Goal: Use online tool/utility: Utilize a website feature to perform a specific function

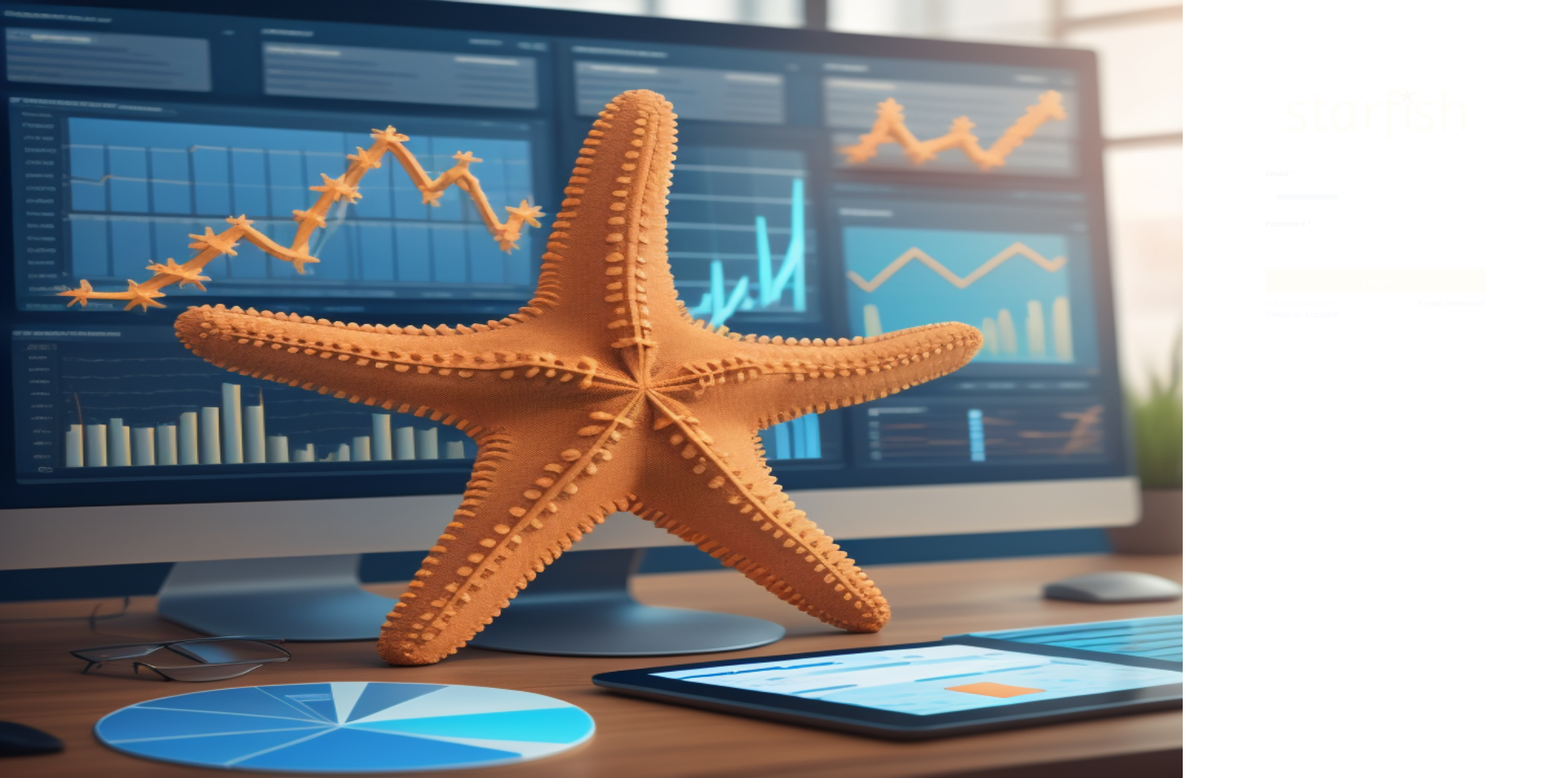
click at [1372, 196] on input "email" at bounding box center [1376, 196] width 221 height 24
type input "**********"
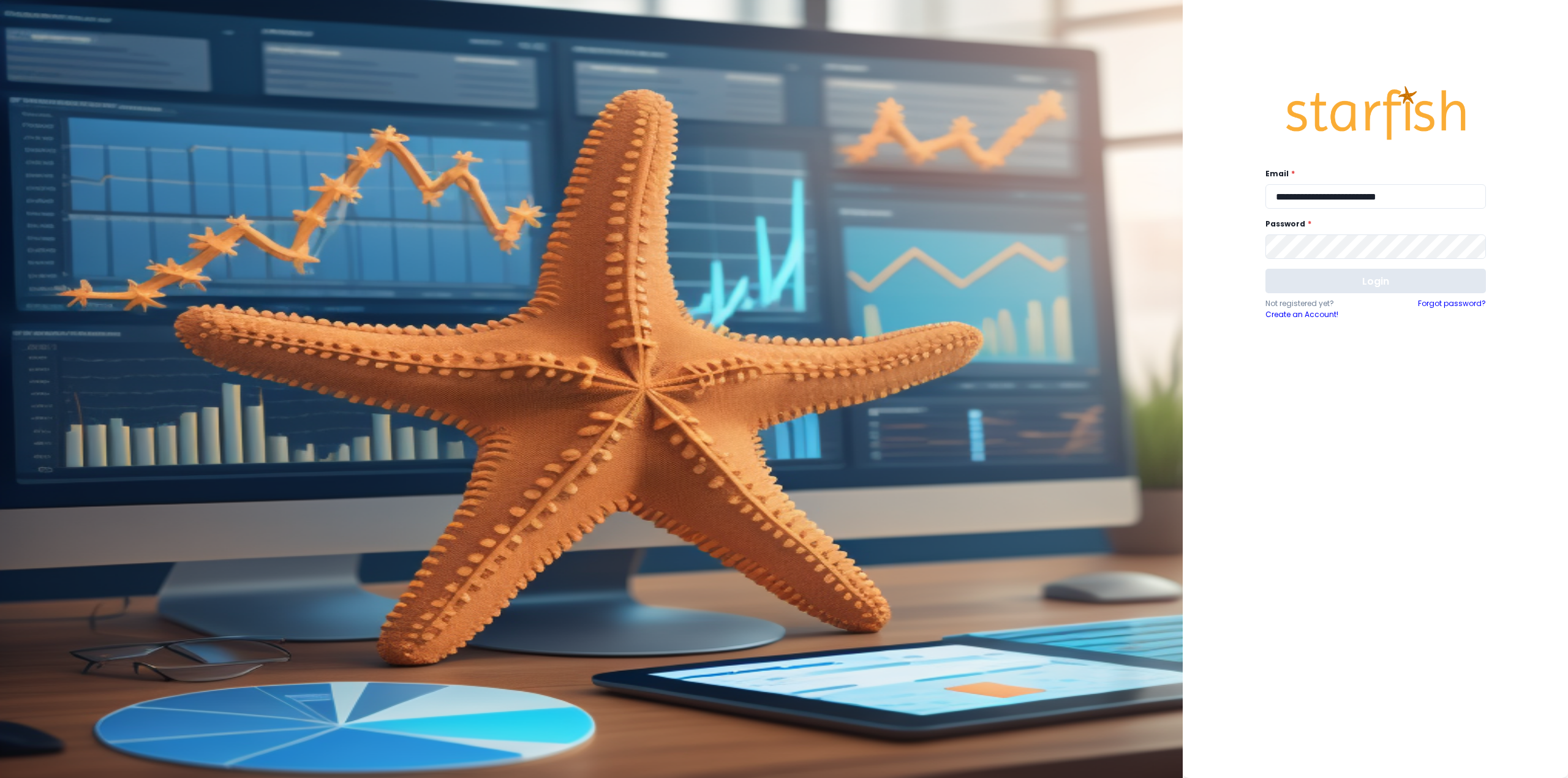
click at [1304, 287] on button "Login" at bounding box center [1376, 281] width 221 height 24
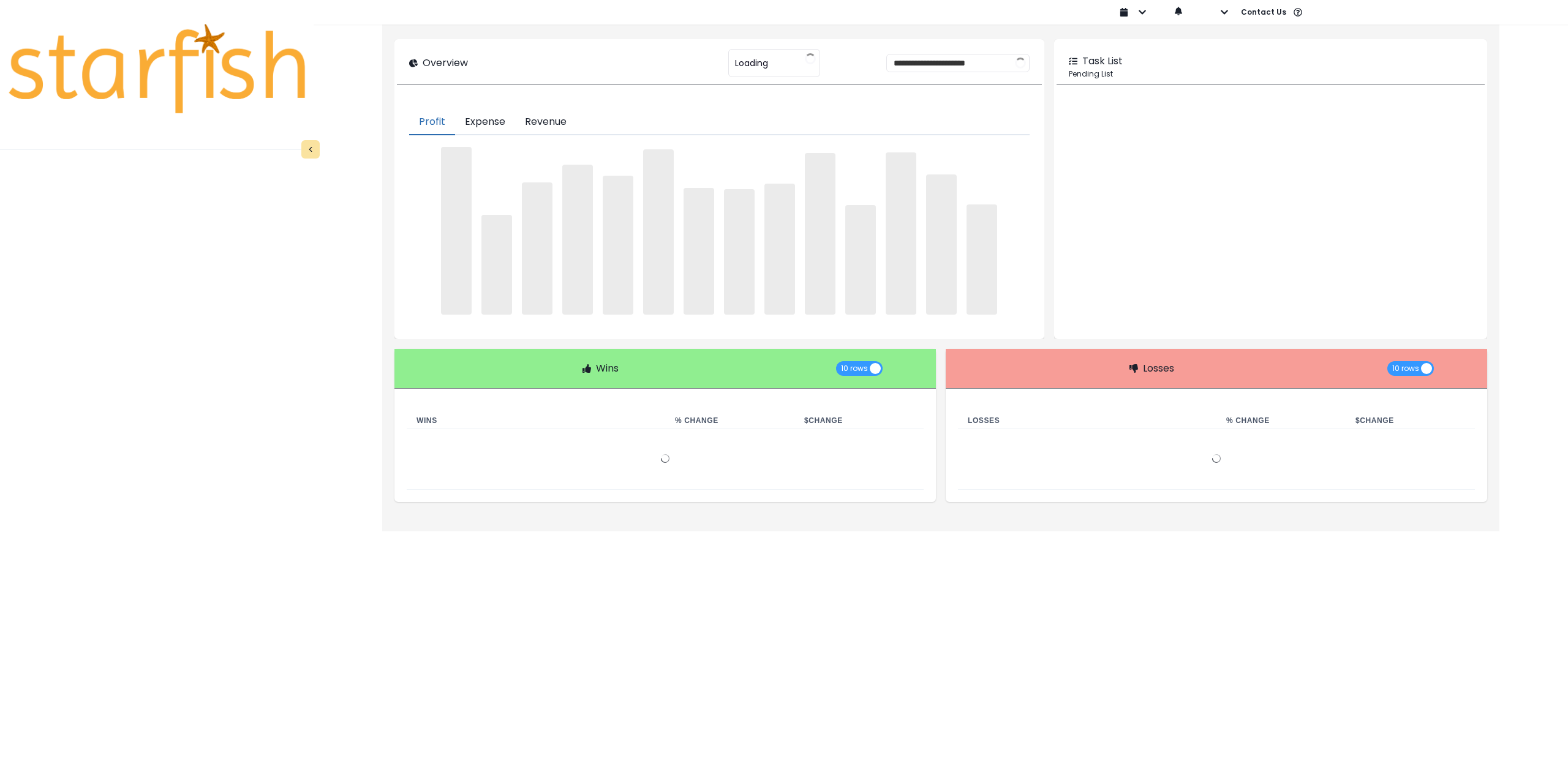
type input "********"
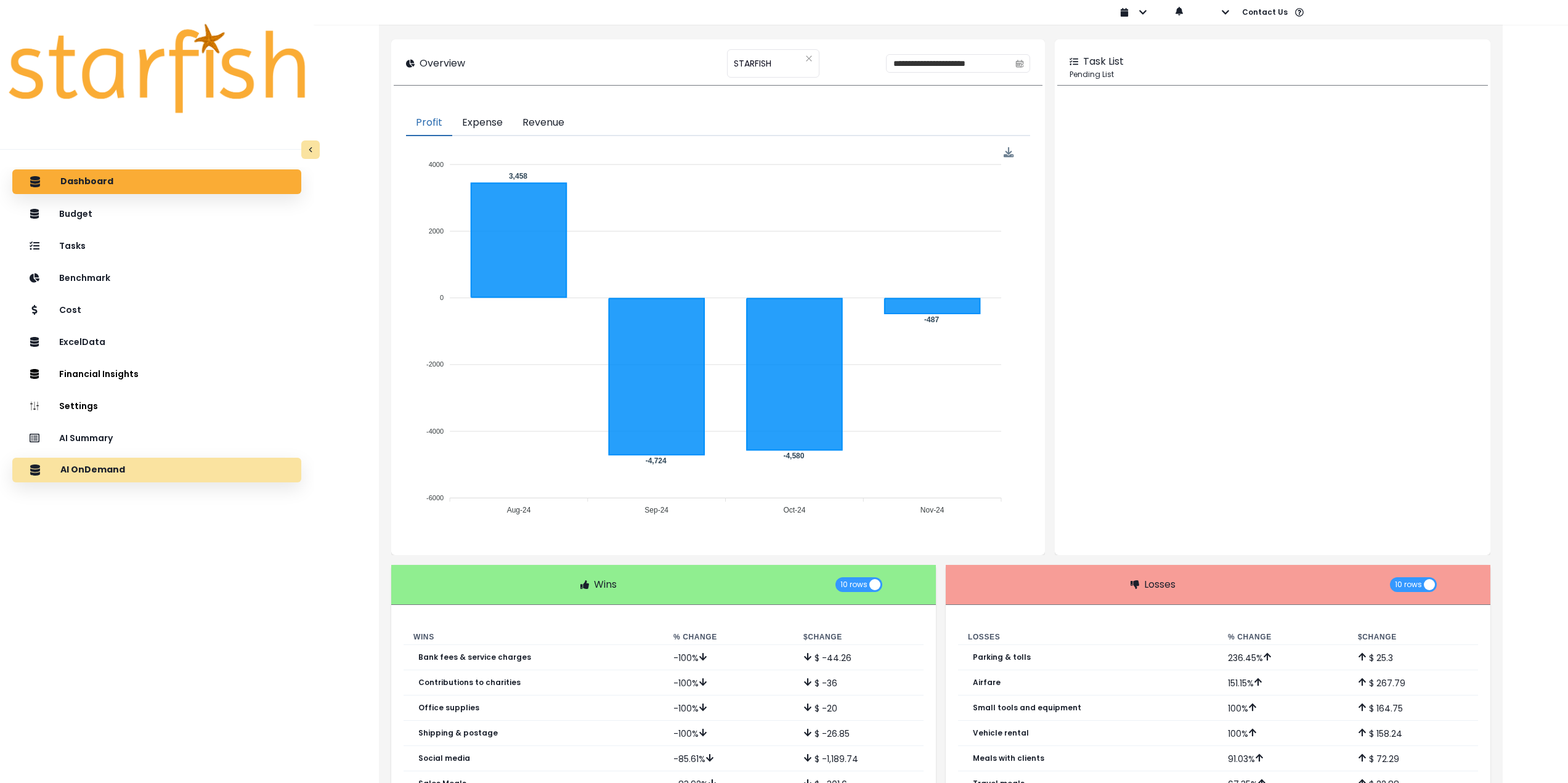
click at [171, 466] on div "AI OnDemand" at bounding box center [156, 470] width 269 height 26
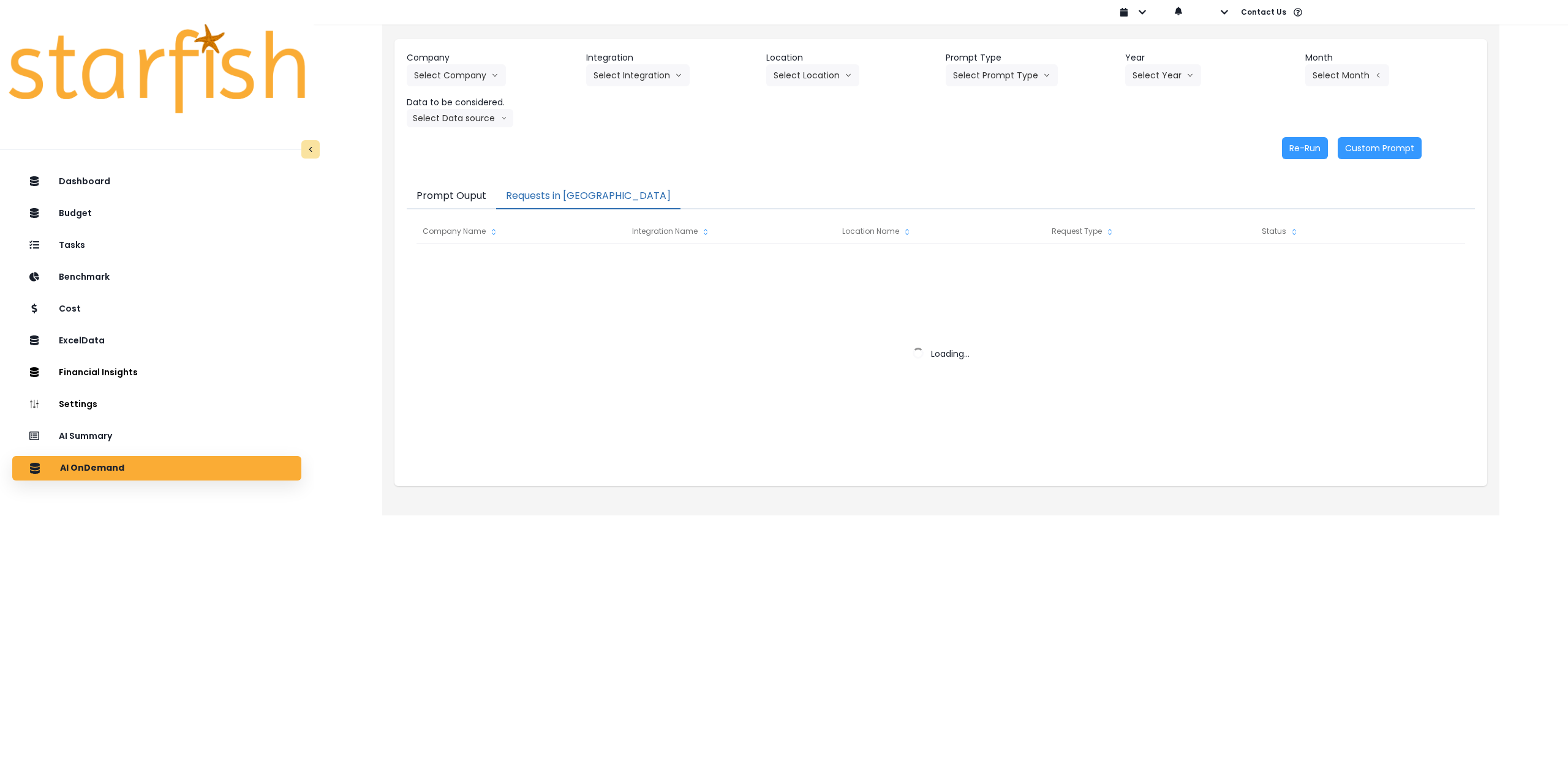
click at [570, 199] on button "Requests in [GEOGRAPHIC_DATA]" at bounding box center [588, 196] width 184 height 26
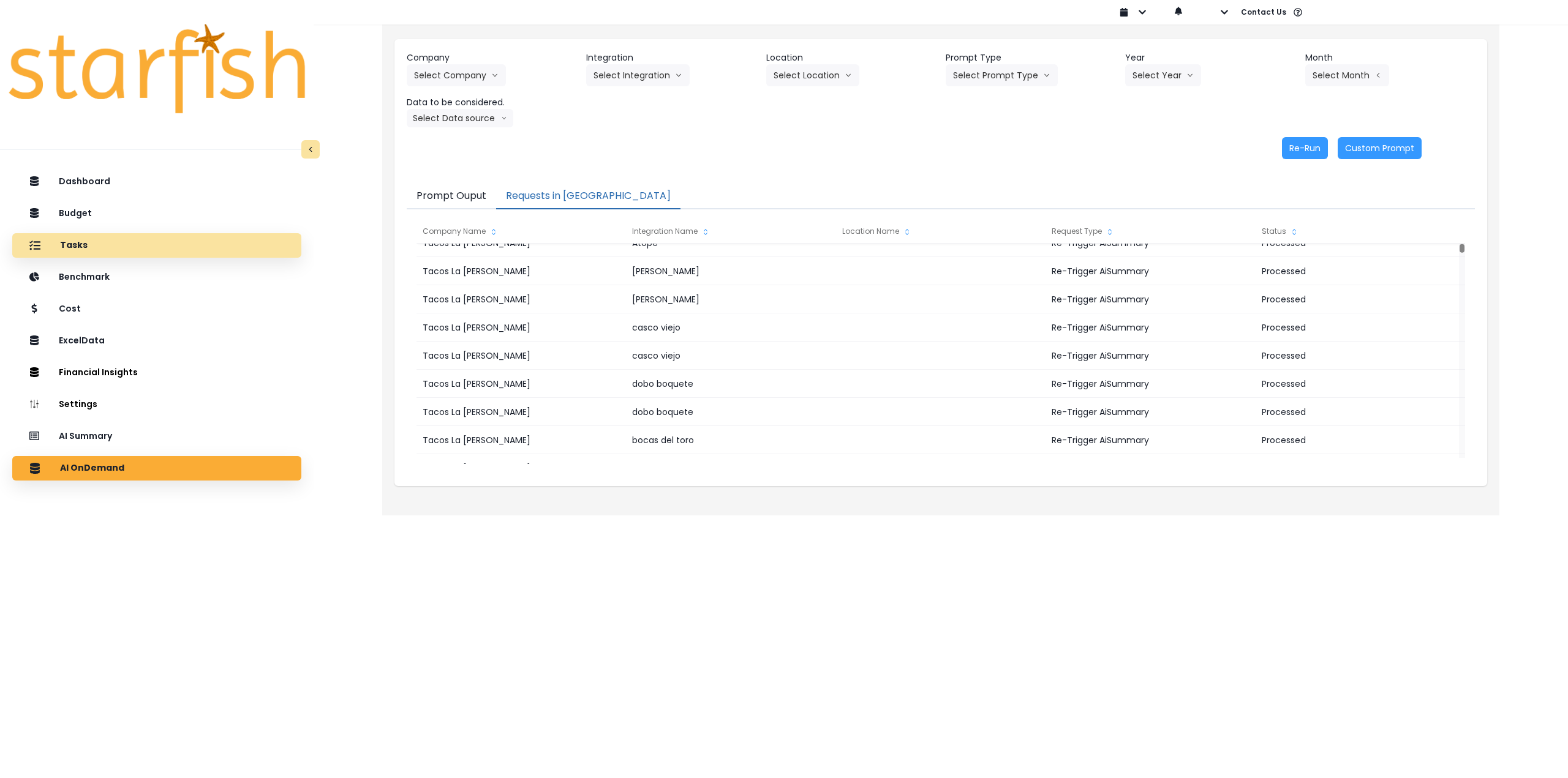
click at [113, 247] on div "Tasks" at bounding box center [157, 245] width 270 height 26
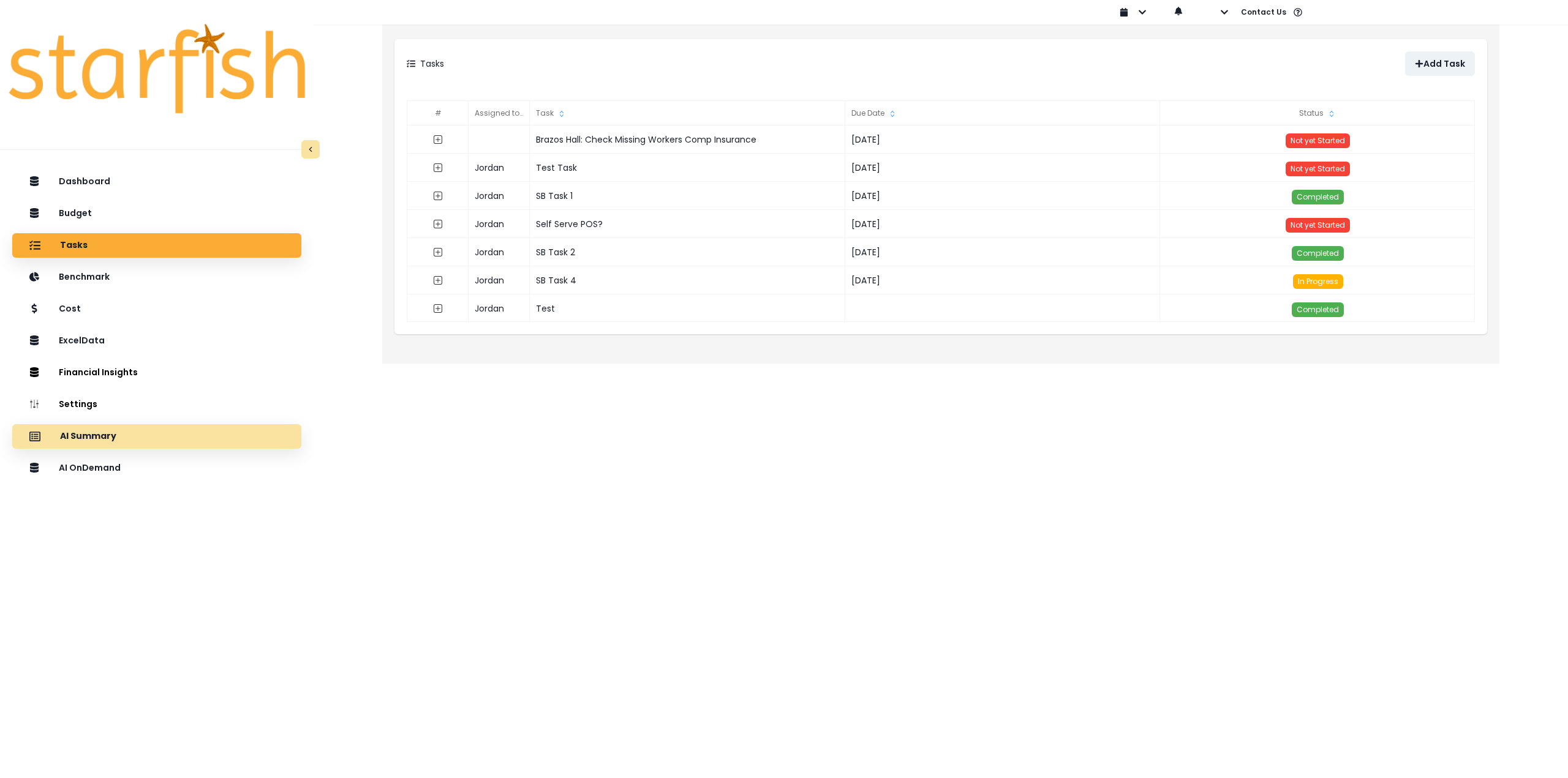
click at [109, 434] on p "AI Summary" at bounding box center [88, 436] width 56 height 11
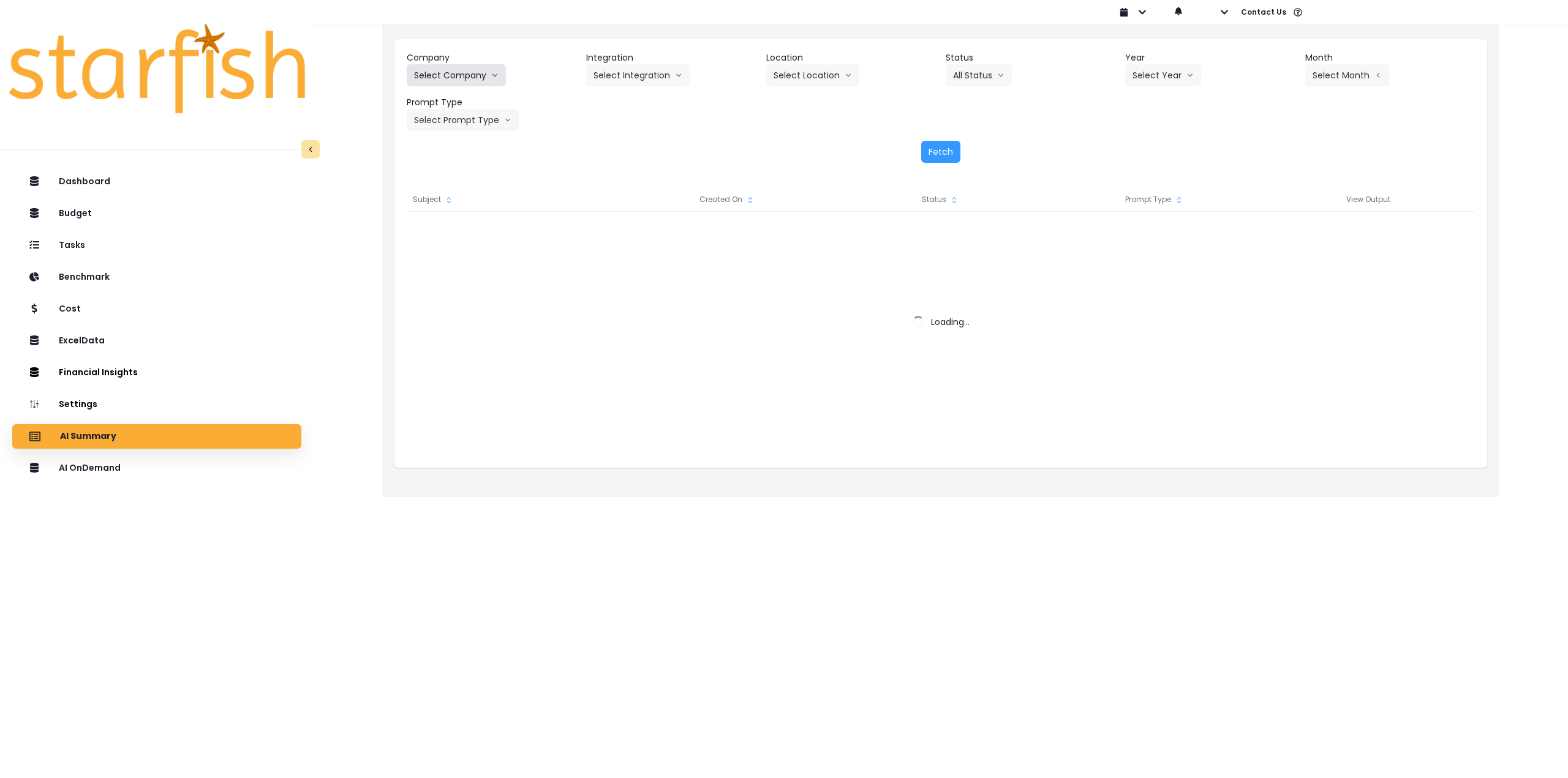
click at [437, 77] on button "Select Company" at bounding box center [456, 75] width 99 height 22
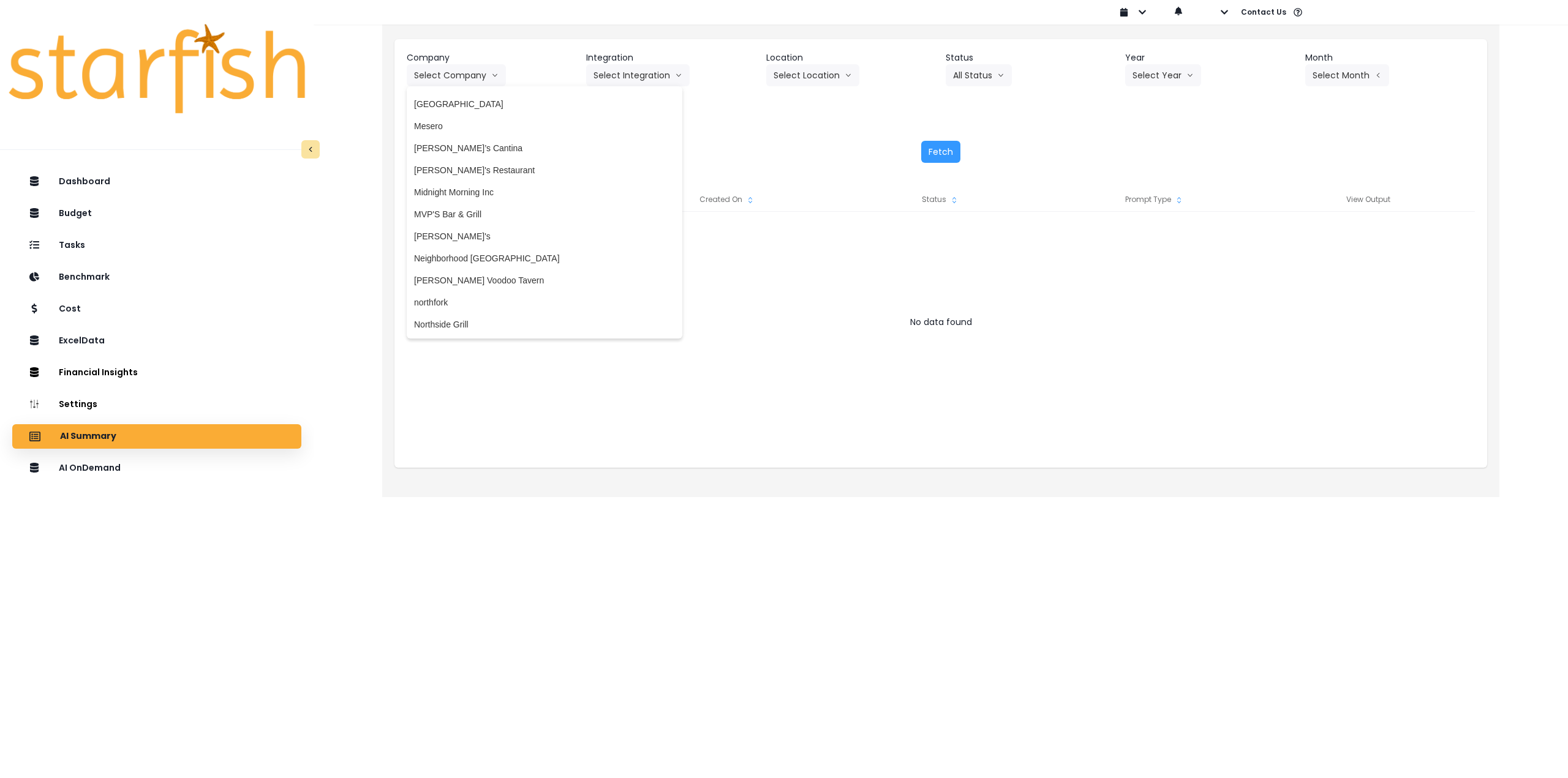
scroll to position [1592, 0]
click at [455, 292] on span "northfork" at bounding box center [544, 295] width 261 height 12
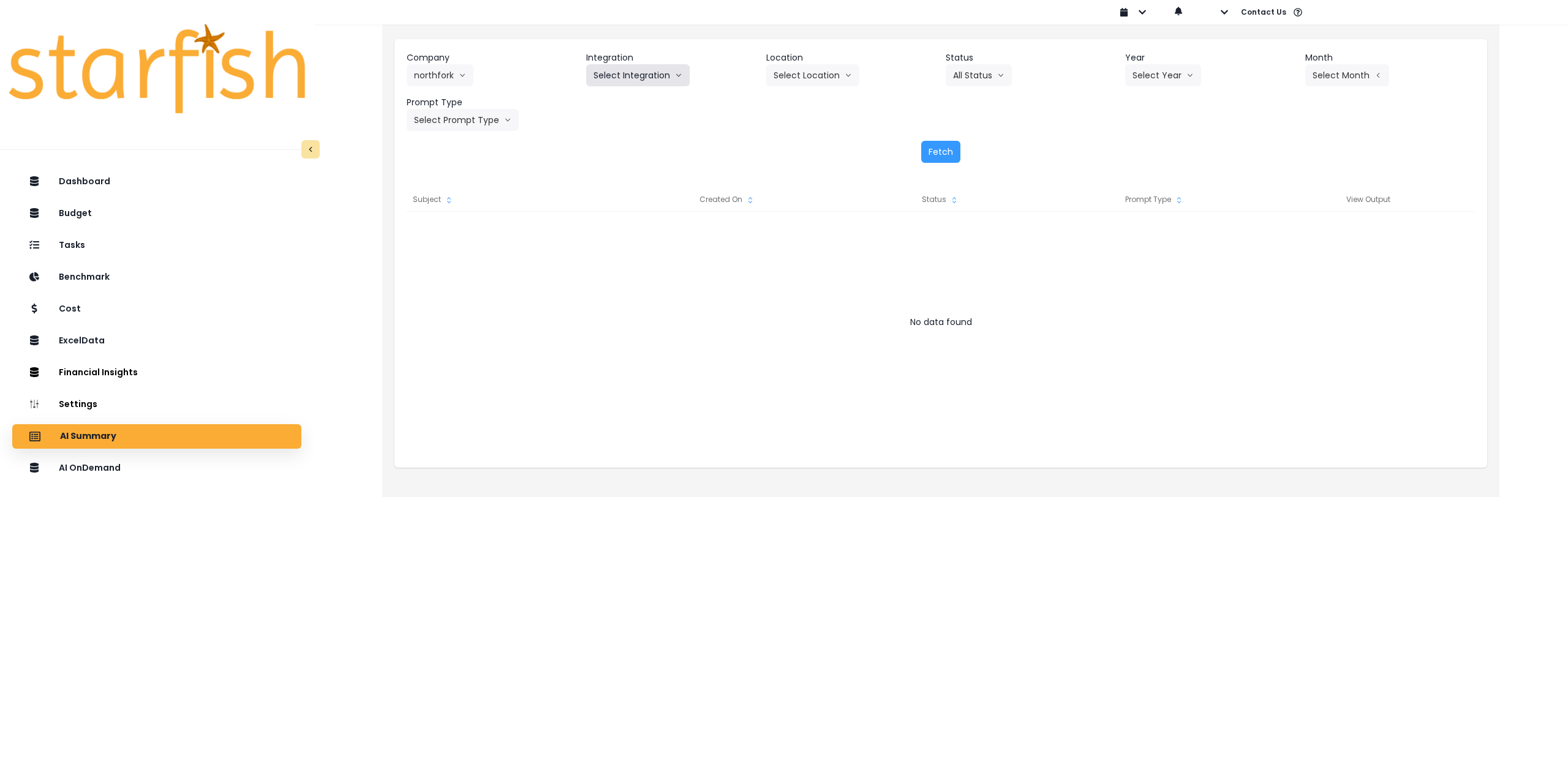
click at [643, 74] on button "Select Integration" at bounding box center [638, 75] width 104 height 22
click at [621, 105] on span "Quickbooks Online" at bounding box center [629, 101] width 72 height 12
click at [818, 82] on button "Select Location" at bounding box center [812, 75] width 93 height 22
click at [800, 102] on span "All Locations" at bounding box center [798, 101] width 49 height 12
click at [1147, 77] on button "Select Year" at bounding box center [1163, 75] width 76 height 22
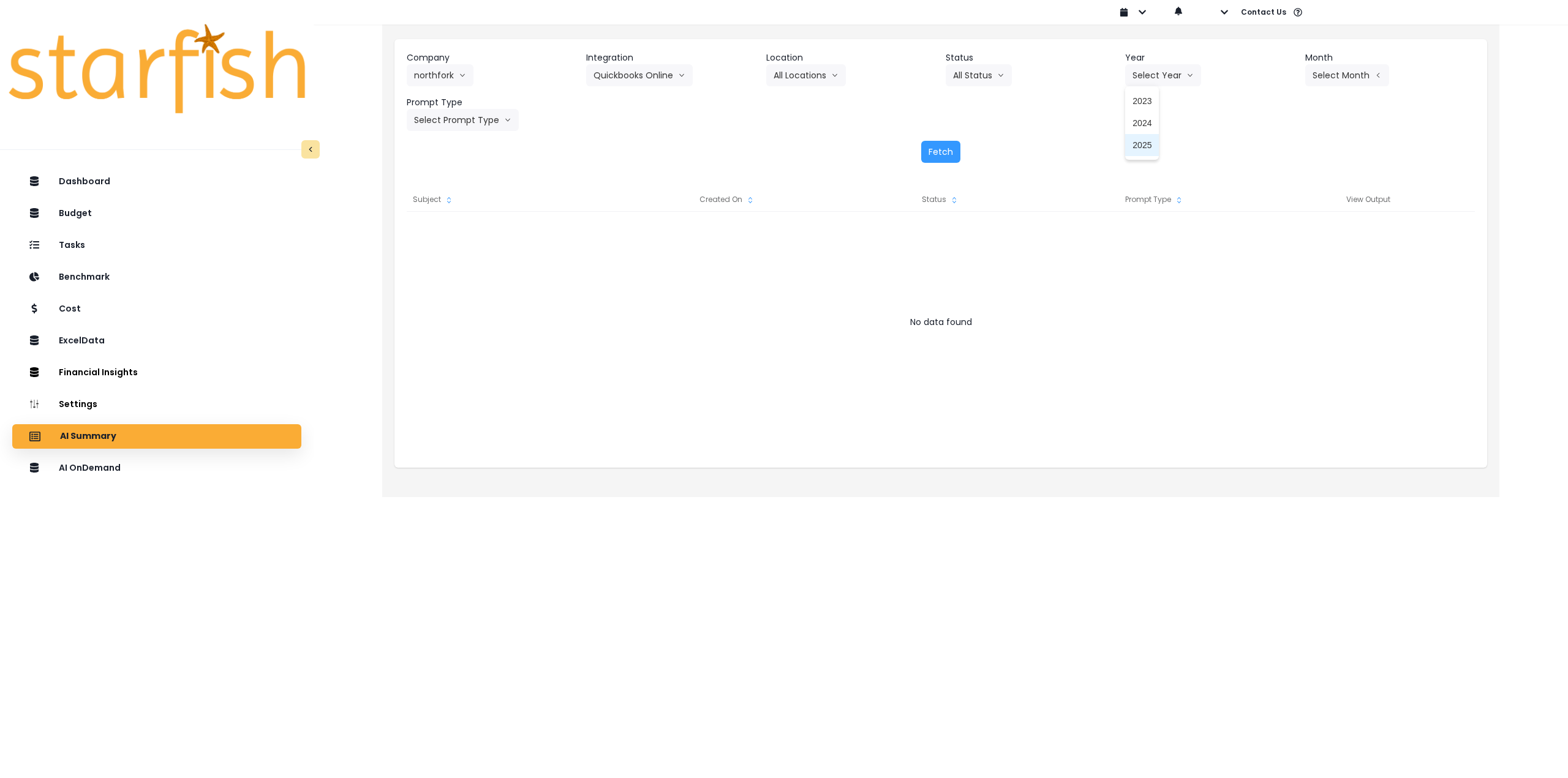
click at [1132, 155] on li "2025" at bounding box center [1142, 145] width 33 height 22
click at [1382, 60] on header "Month" at bounding box center [1390, 58] width 170 height 13
click at [1363, 72] on button "Select Month" at bounding box center [1347, 75] width 84 height 22
click at [1276, 217] on span "July" at bounding box center [1286, 211] width 24 height 12
click at [436, 119] on button "Select Prompt Type" at bounding box center [463, 120] width 112 height 22
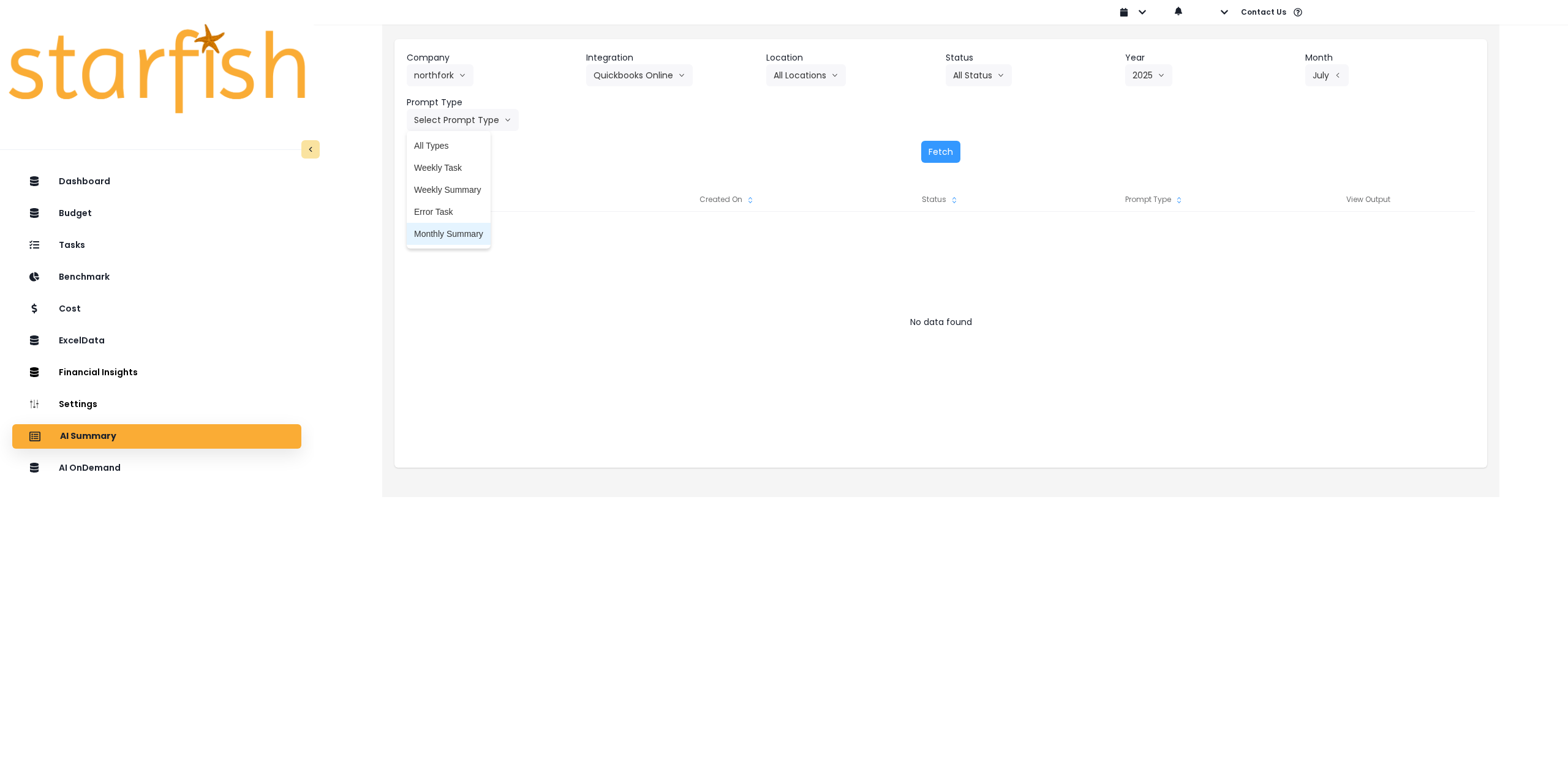
drag, startPoint x: 455, startPoint y: 236, endPoint x: 652, endPoint y: 206, distance: 199.3
click at [455, 236] on span "Monthly Summary" at bounding box center [448, 234] width 69 height 12
click at [944, 156] on button "Fetch" at bounding box center [941, 152] width 39 height 22
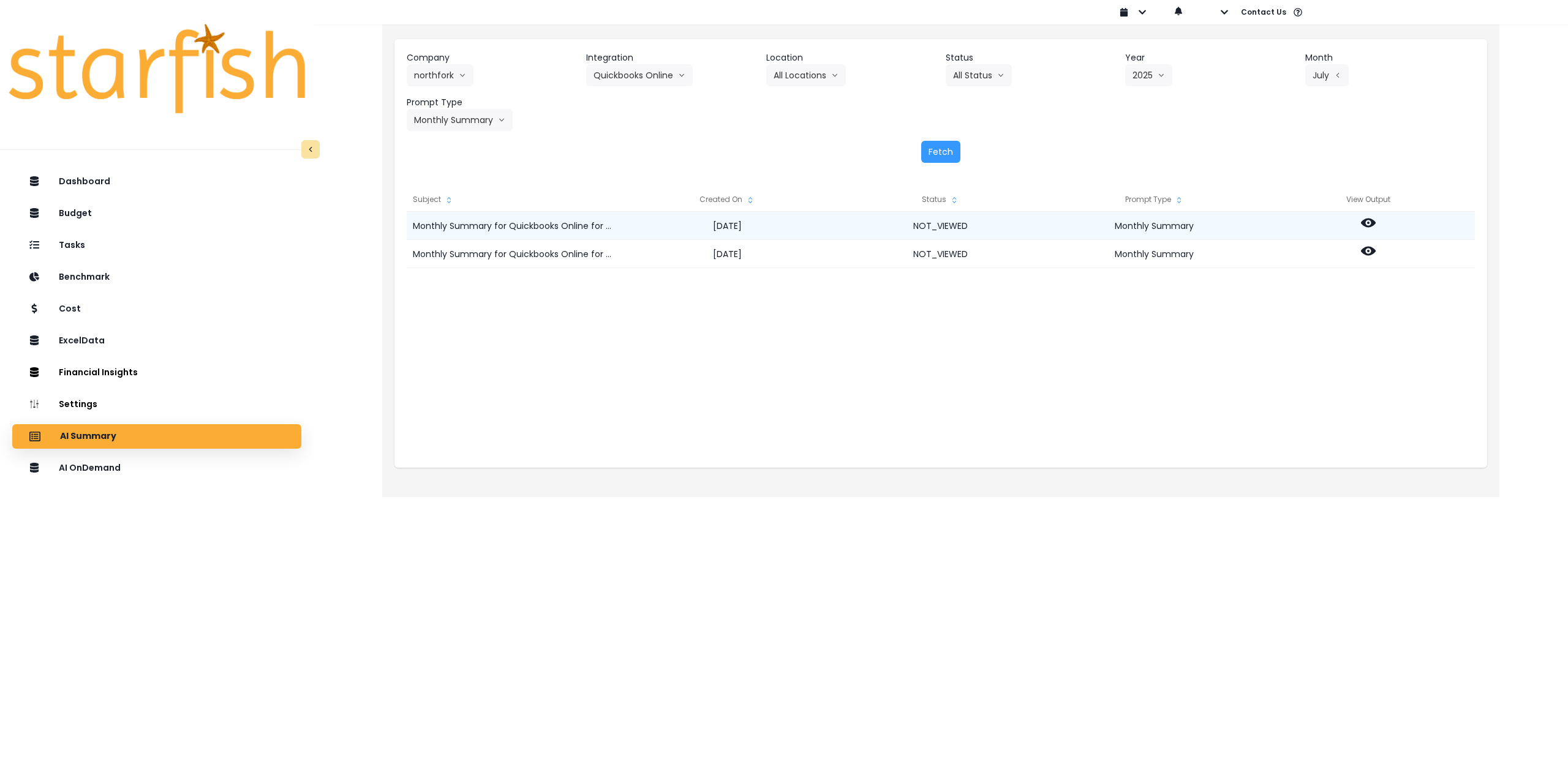
click at [1370, 221] on icon at bounding box center [1368, 223] width 14 height 14
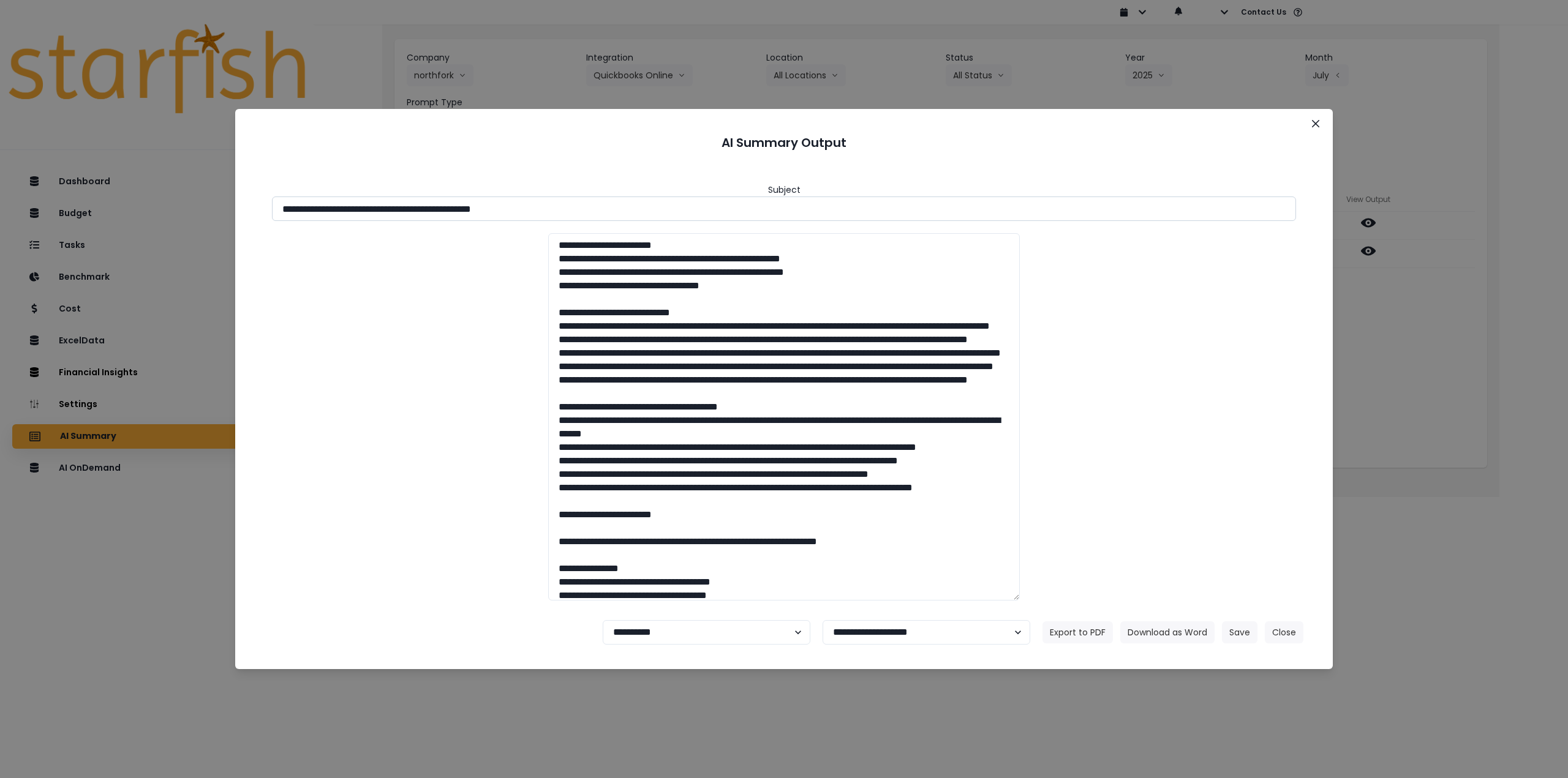
drag, startPoint x: 500, startPoint y: 211, endPoint x: 691, endPoint y: 219, distance: 191.2
click at [689, 219] on input "**********" at bounding box center [784, 208] width 1024 height 24
click at [1169, 633] on button "Download as Word" at bounding box center [1167, 632] width 94 height 22
click at [1391, 259] on div "**********" at bounding box center [784, 389] width 1568 height 778
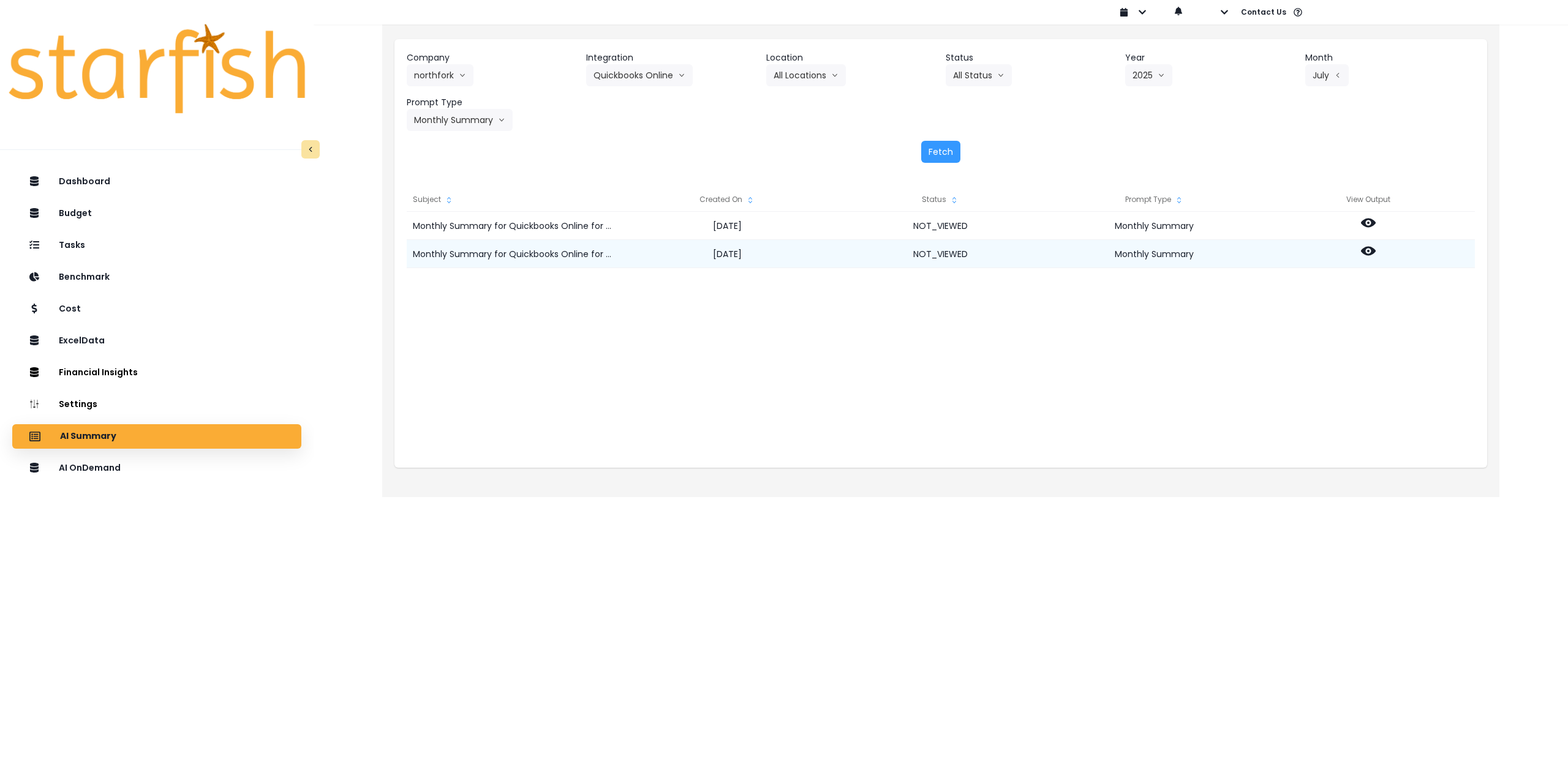
click at [1371, 254] on icon at bounding box center [1368, 252] width 14 height 9
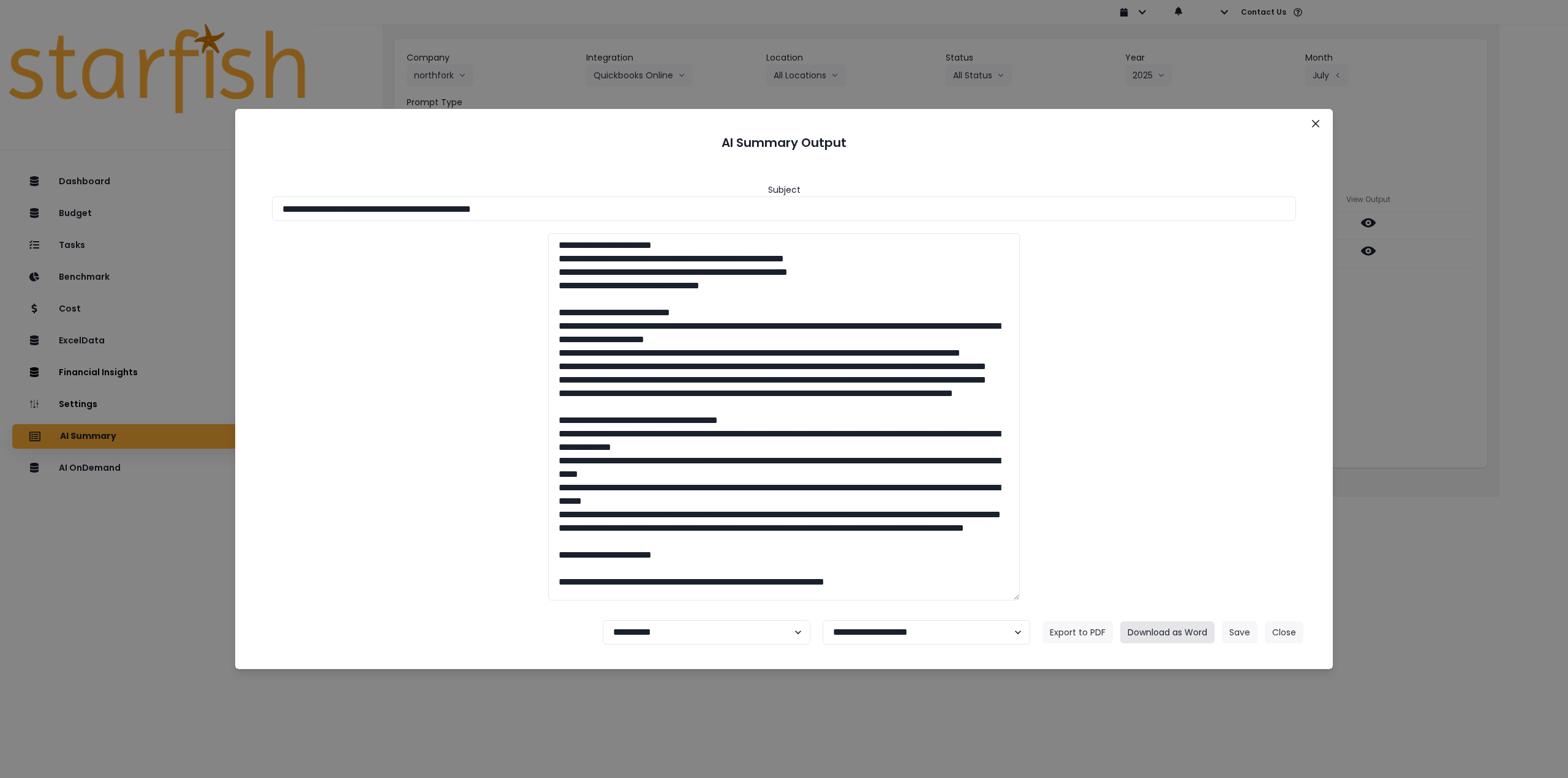
click at [1172, 636] on button "Download as Word" at bounding box center [1167, 632] width 94 height 22
click at [1316, 121] on icon "Close" at bounding box center [1316, 123] width 8 height 8
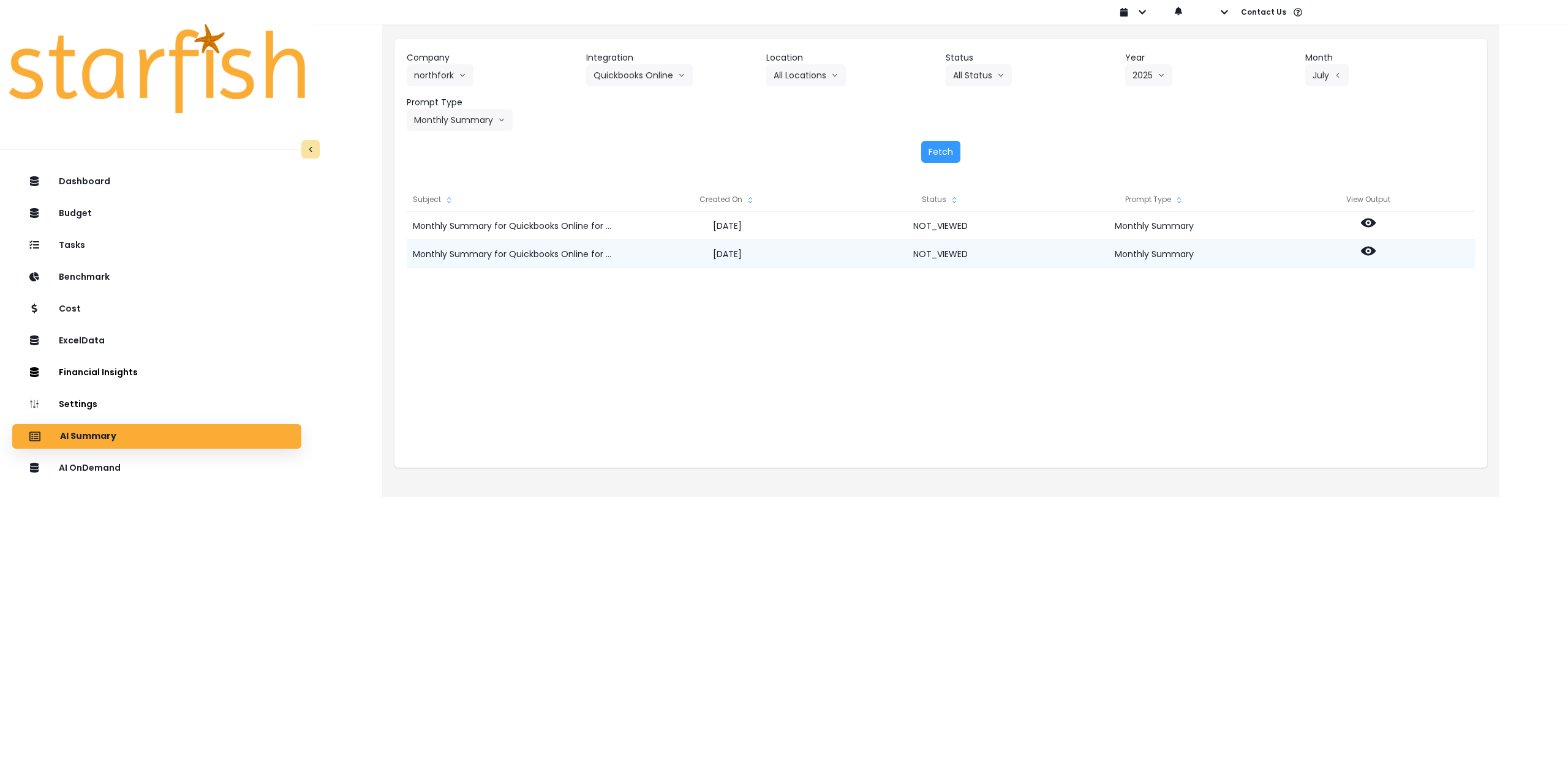
click at [1370, 257] on icon at bounding box center [1368, 251] width 14 height 14
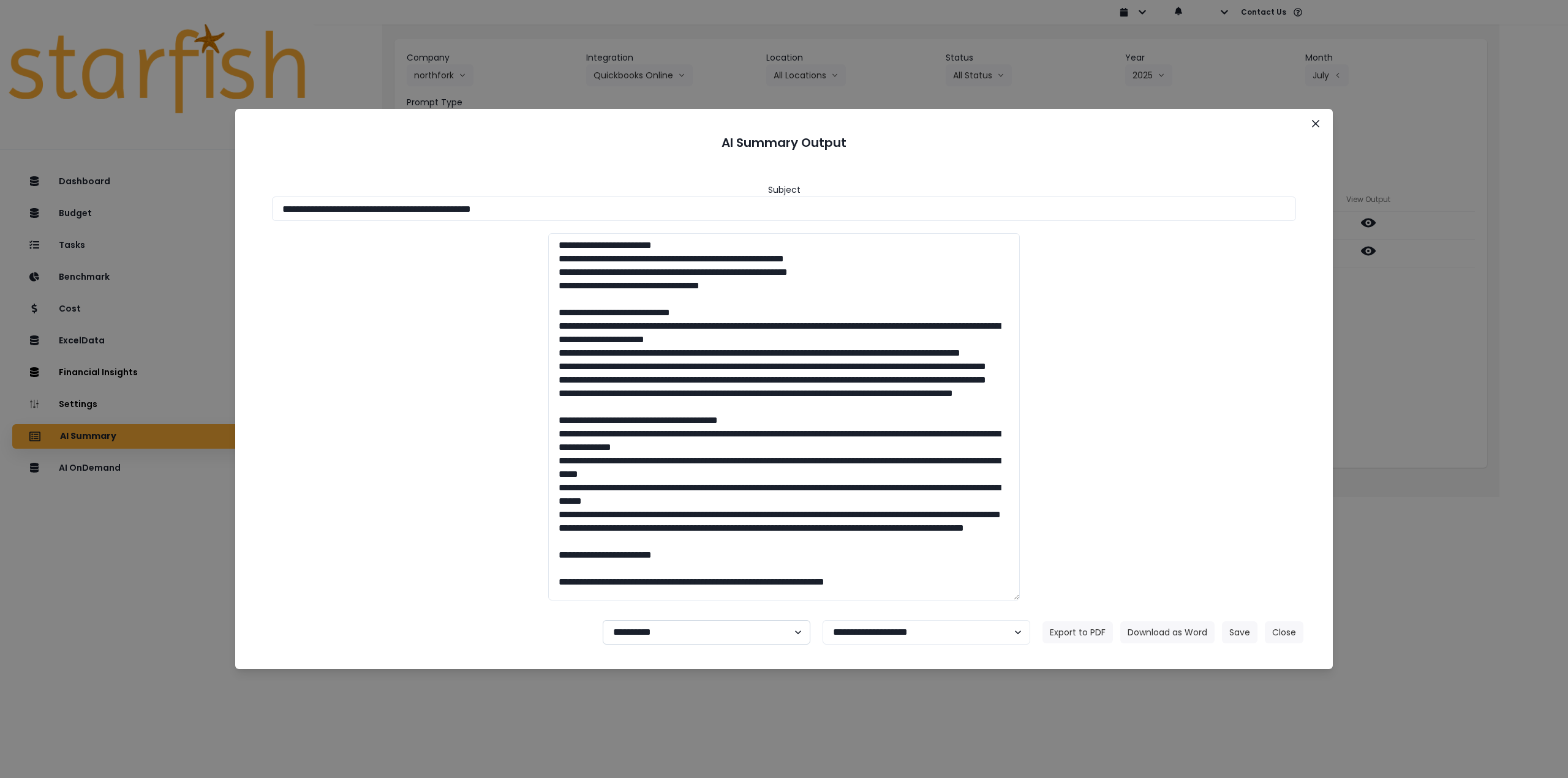
click at [634, 636] on select "**********" at bounding box center [706, 633] width 208 height 24
select select "********"
click at [602, 620] on select "**********" at bounding box center [706, 633] width 208 height 24
click at [1241, 635] on button "Save" at bounding box center [1239, 632] width 36 height 22
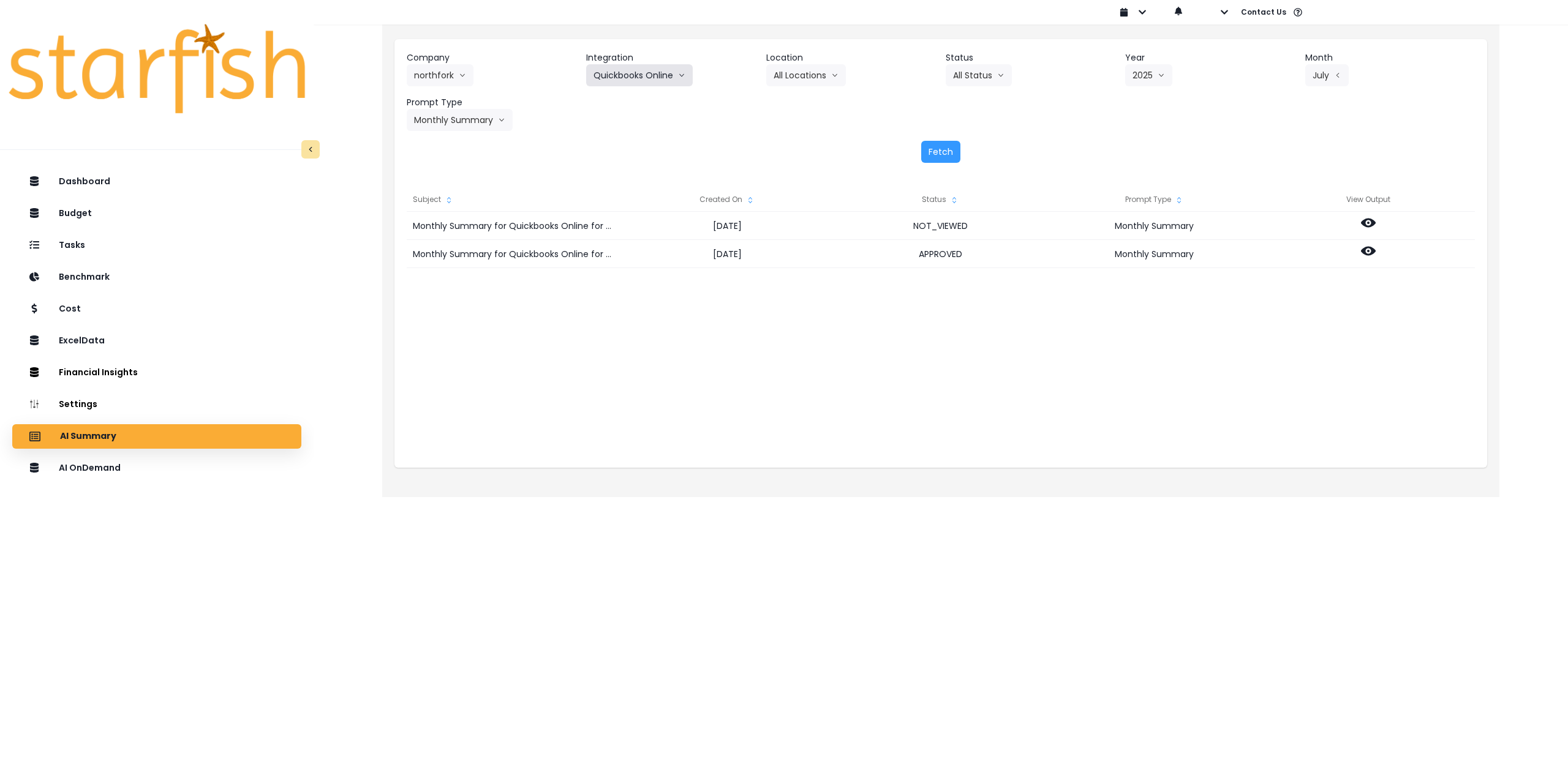
click at [614, 81] on button "Quickbooks Online" at bounding box center [640, 75] width 107 height 22
click at [442, 68] on button "northfork" at bounding box center [440, 75] width 67 height 22
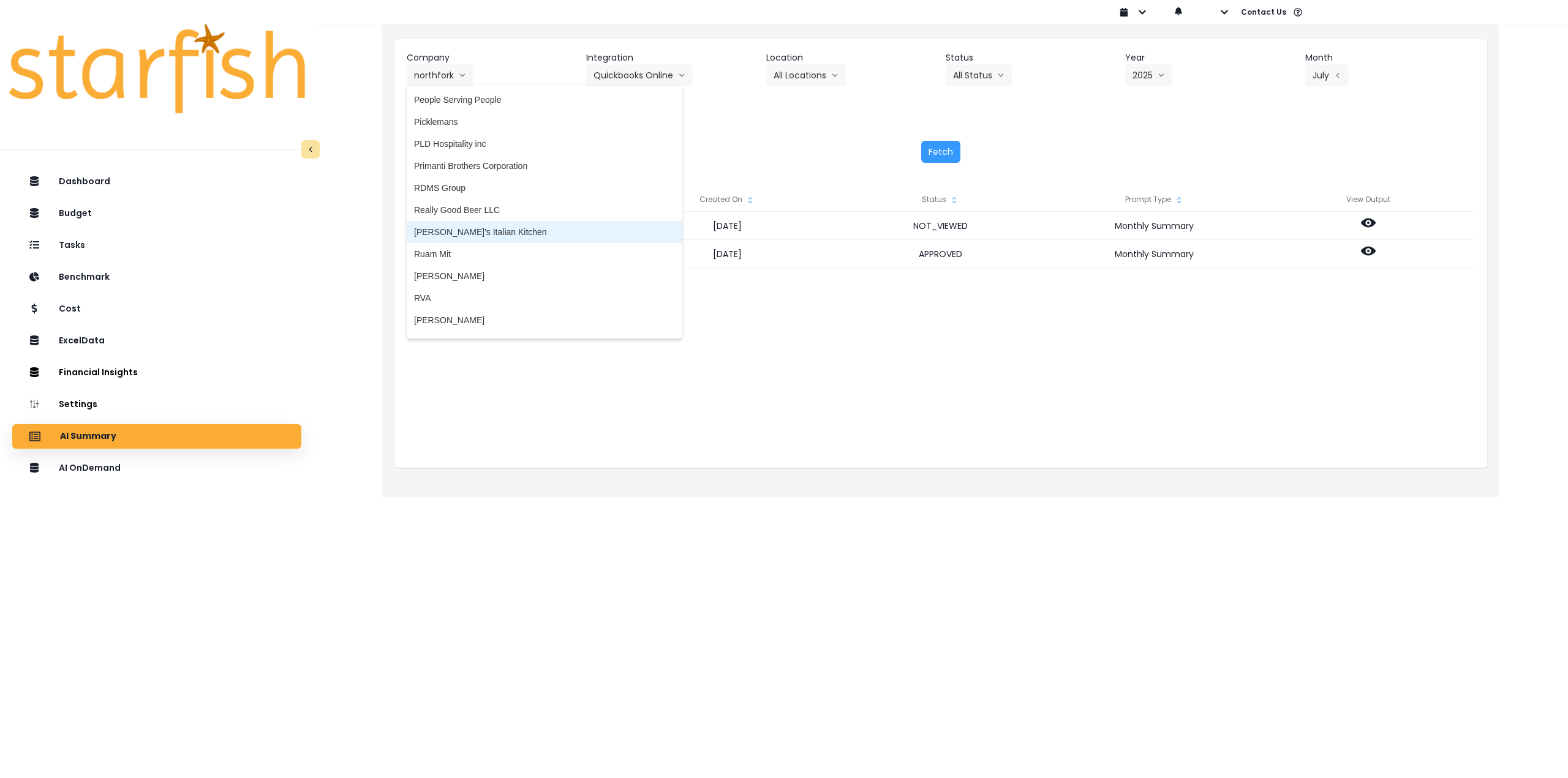
scroll to position [1991, 0]
click at [468, 248] on span "Ruam Mit" at bounding box center [544, 248] width 261 height 12
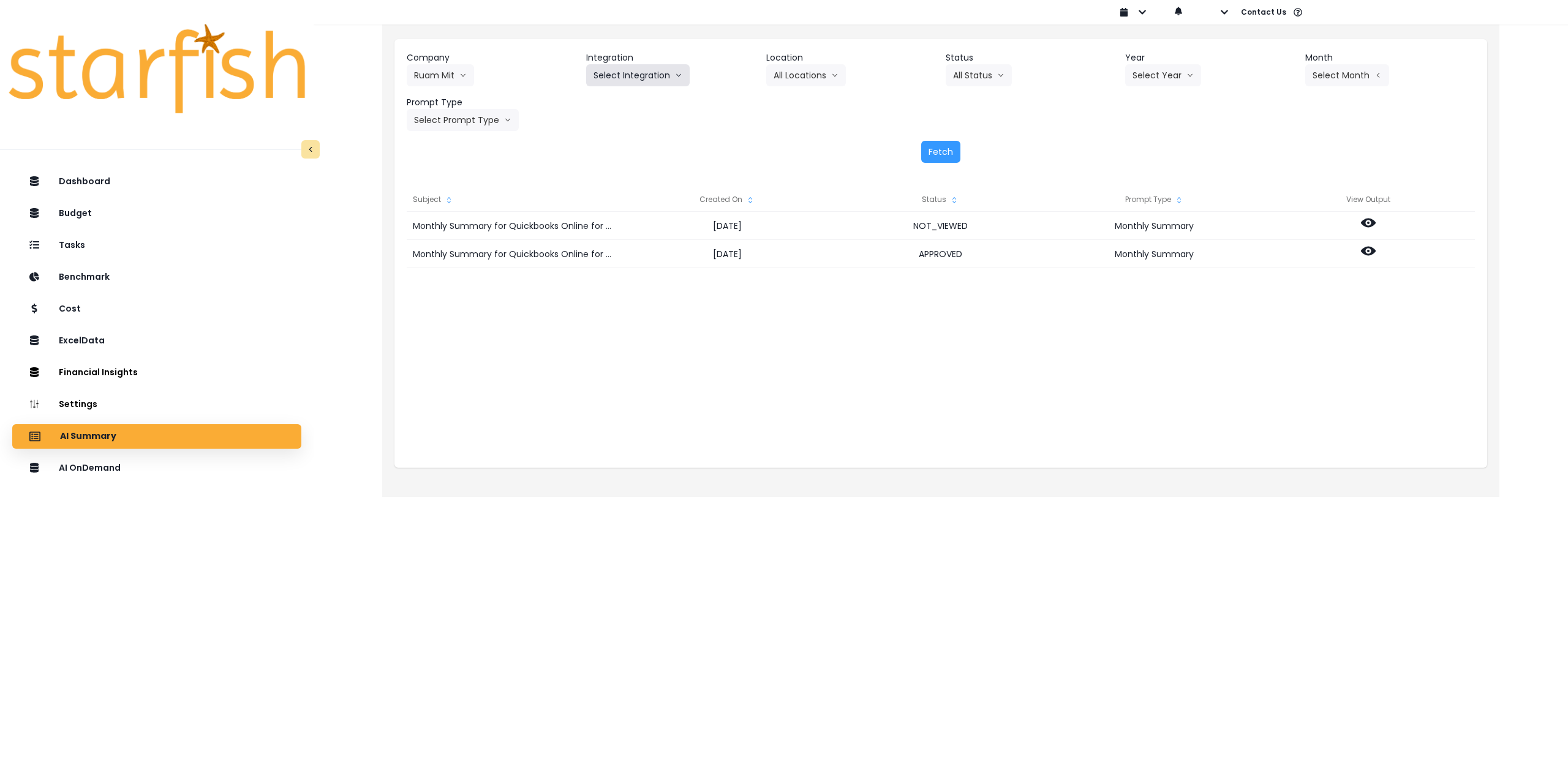
click at [658, 75] on button "Select Integration" at bounding box center [638, 75] width 104 height 22
click at [631, 101] on span "Quickbooks Online" at bounding box center [629, 101] width 72 height 12
click at [806, 80] on button "Select Location" at bounding box center [812, 75] width 93 height 22
click at [801, 102] on span "All Locations" at bounding box center [798, 101] width 49 height 12
click at [1174, 78] on button "Select Year" at bounding box center [1163, 75] width 76 height 22
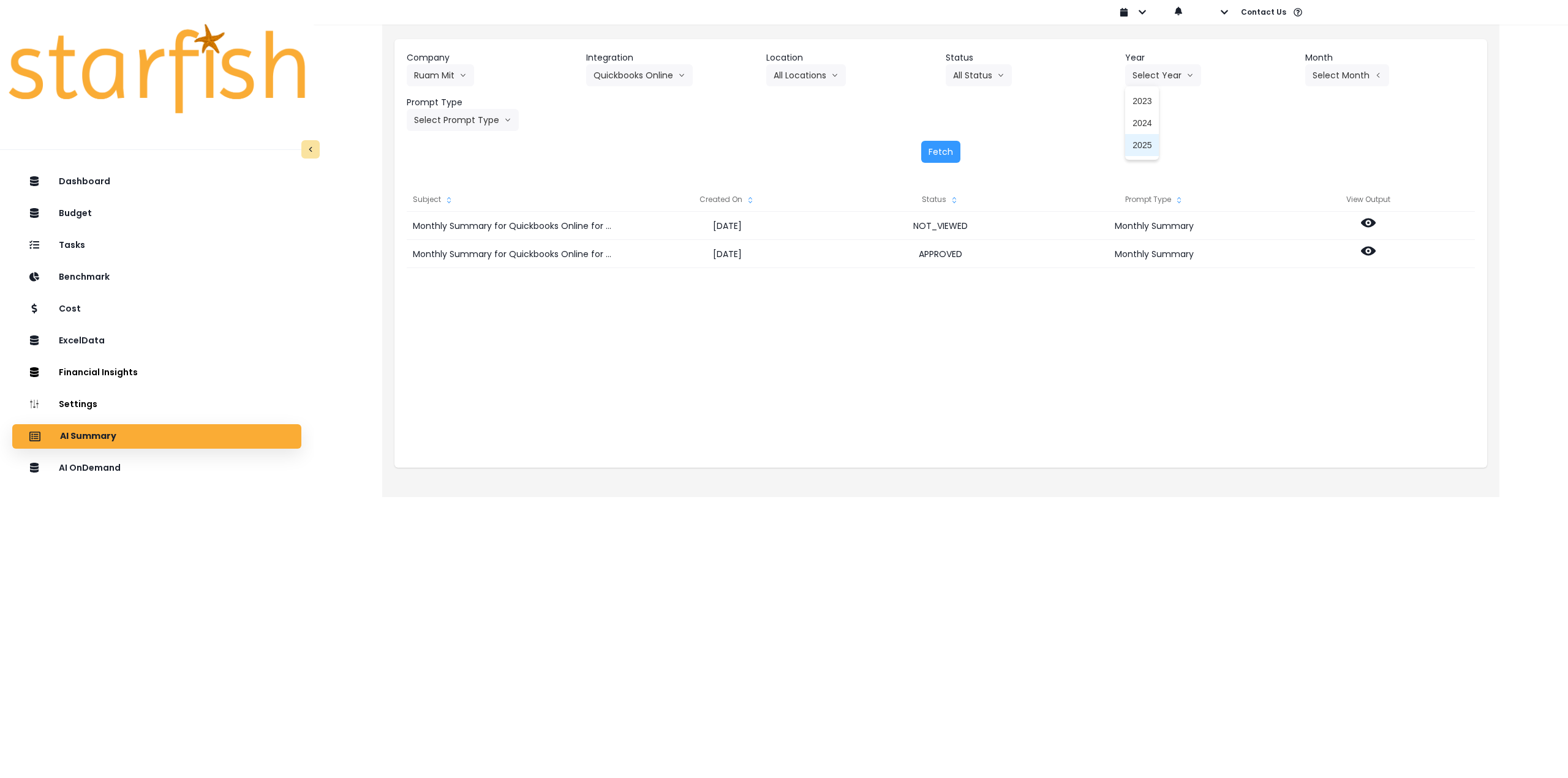
click at [1150, 143] on span "2025" at bounding box center [1141, 145] width 19 height 12
click at [1337, 74] on button "Select Month" at bounding box center [1347, 75] width 84 height 22
click at [1278, 213] on span "July" at bounding box center [1286, 211] width 24 height 12
click at [484, 122] on button "Select Prompt Type" at bounding box center [463, 120] width 112 height 22
click at [450, 232] on span "Monthly Summary" at bounding box center [448, 234] width 69 height 12
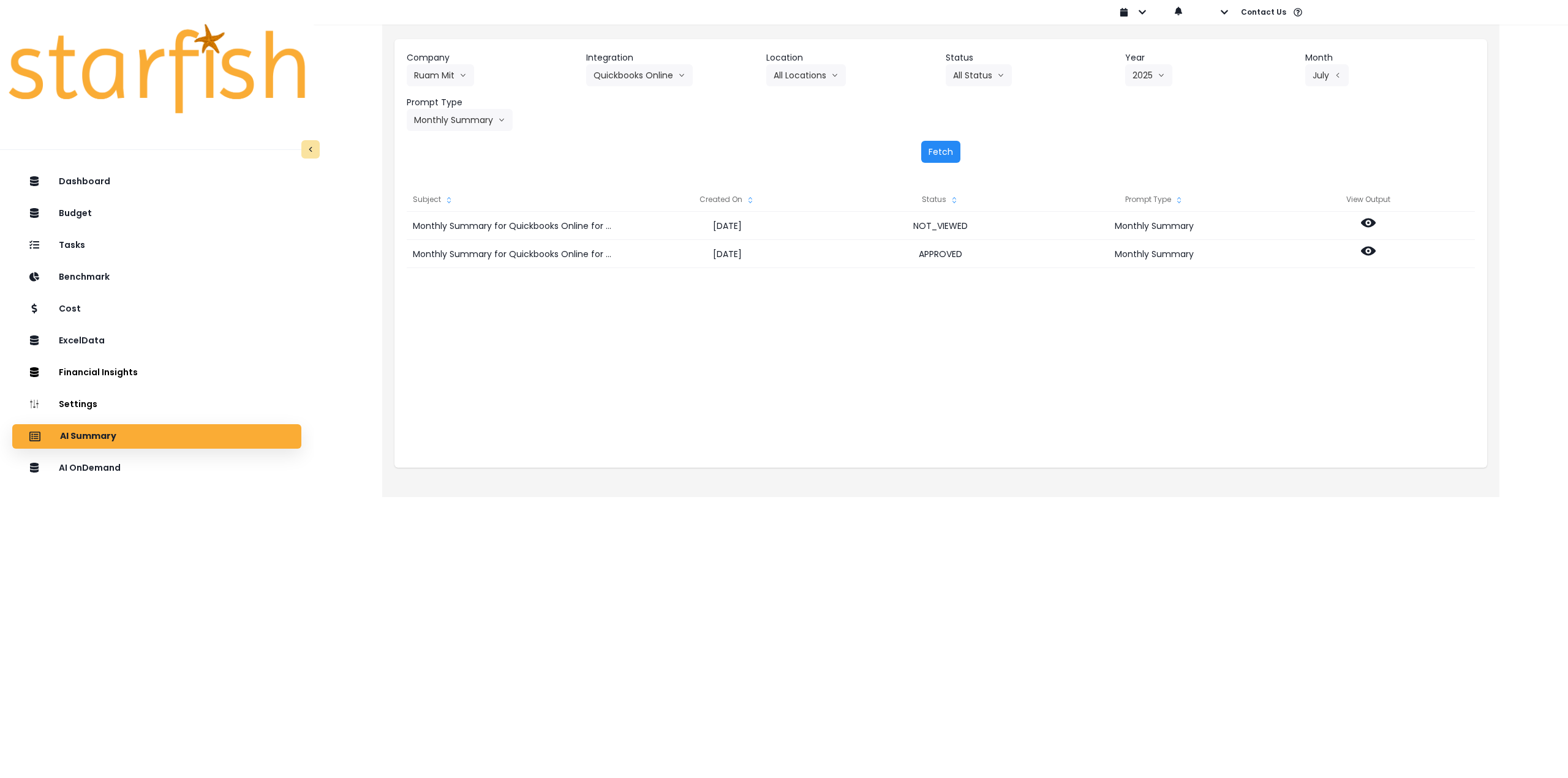
click at [950, 153] on button "Fetch" at bounding box center [941, 152] width 39 height 22
click at [1322, 308] on div "Monthly Summary for Quickbooks Online for [DATE] [DATE] NOT_VIEWED Monthly Summ…" at bounding box center [941, 334] width 1069 height 245
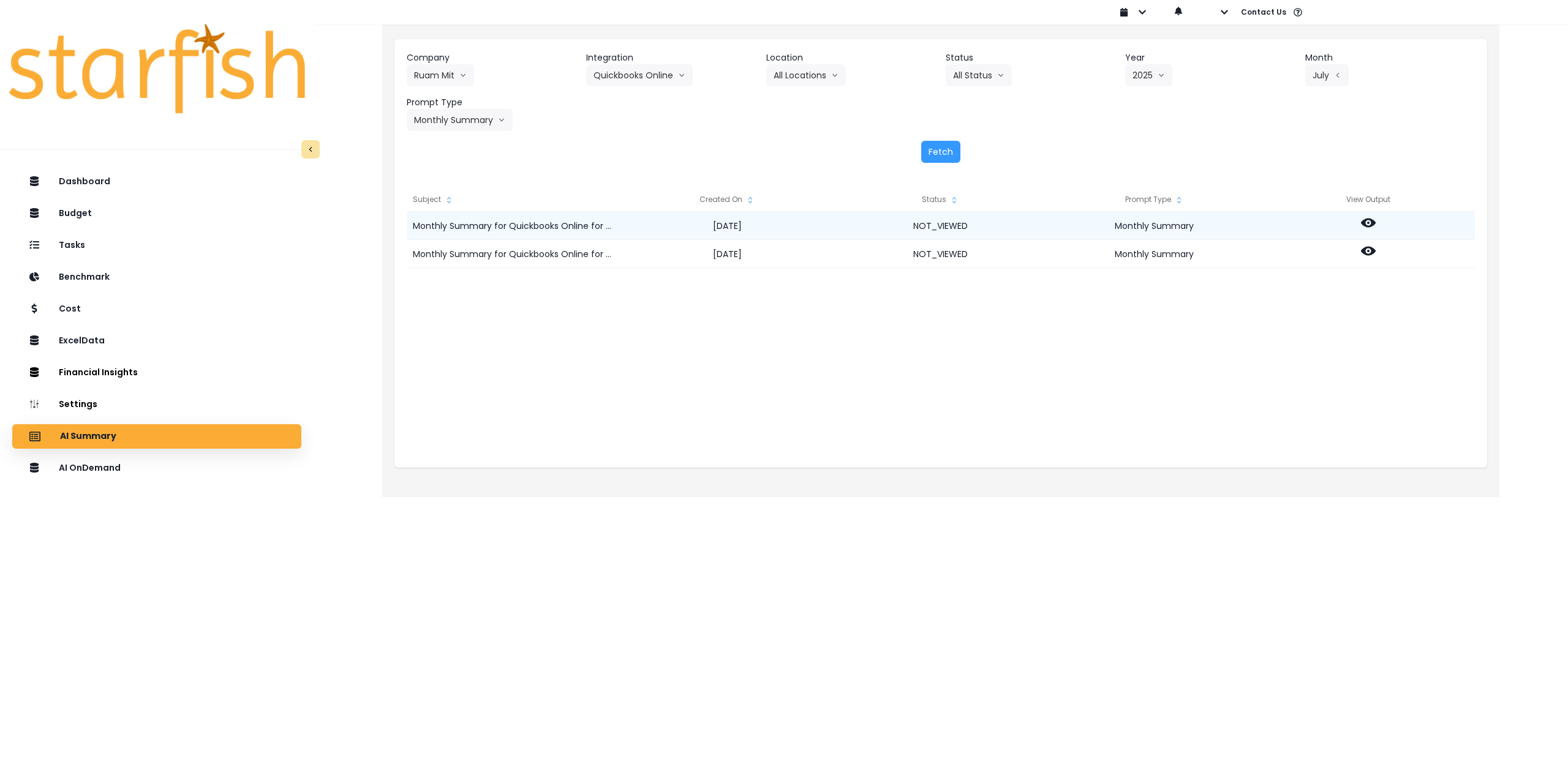
click at [1369, 222] on circle at bounding box center [1368, 223] width 2 height 2
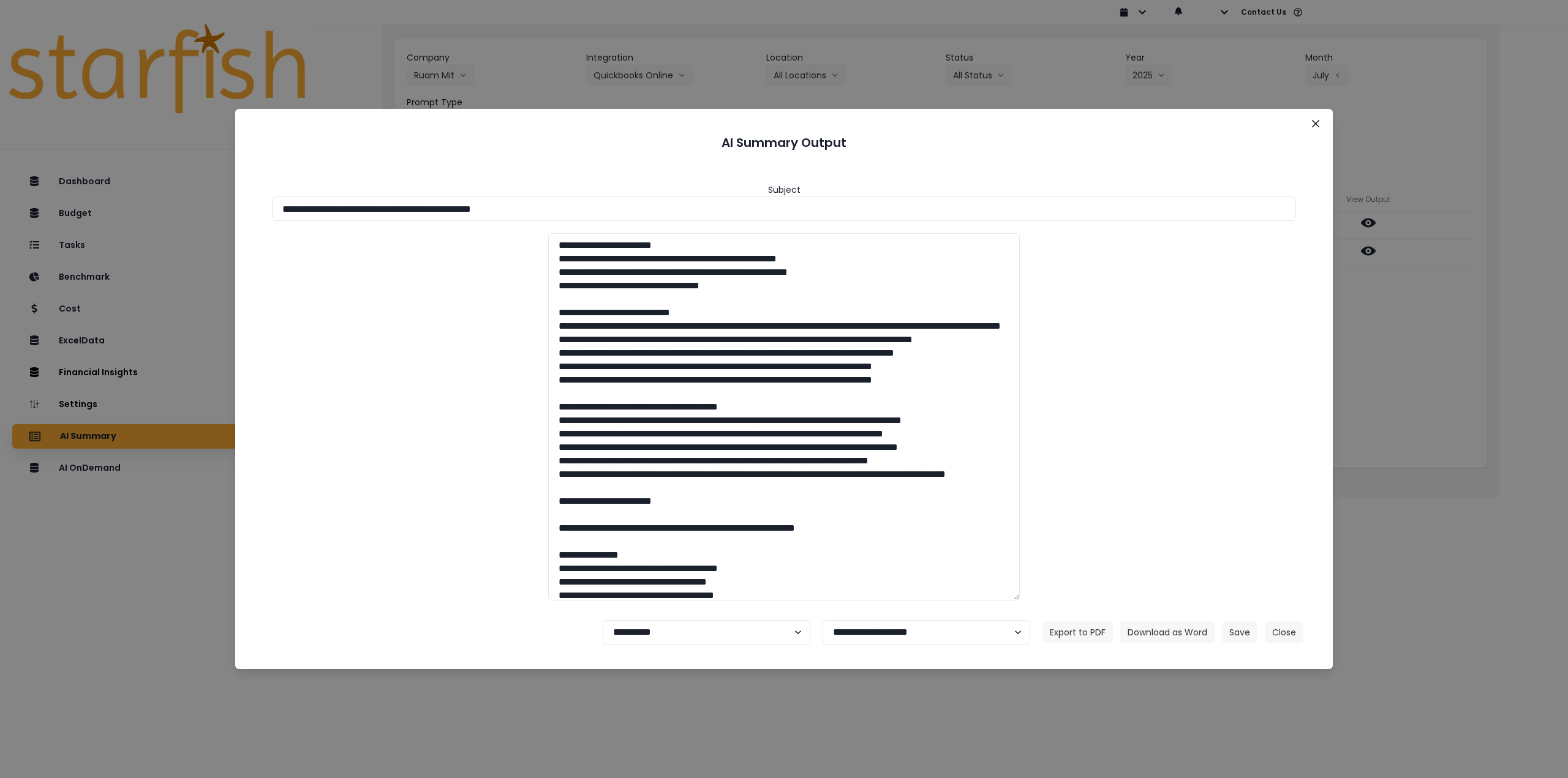
drag, startPoint x: 500, startPoint y: 208, endPoint x: 685, endPoint y: 227, distance: 186.0
click at [633, 209] on input "**********" at bounding box center [784, 208] width 1024 height 24
click at [1151, 631] on button "Download as Word" at bounding box center [1167, 632] width 94 height 22
click at [1405, 336] on div "**********" at bounding box center [784, 389] width 1568 height 778
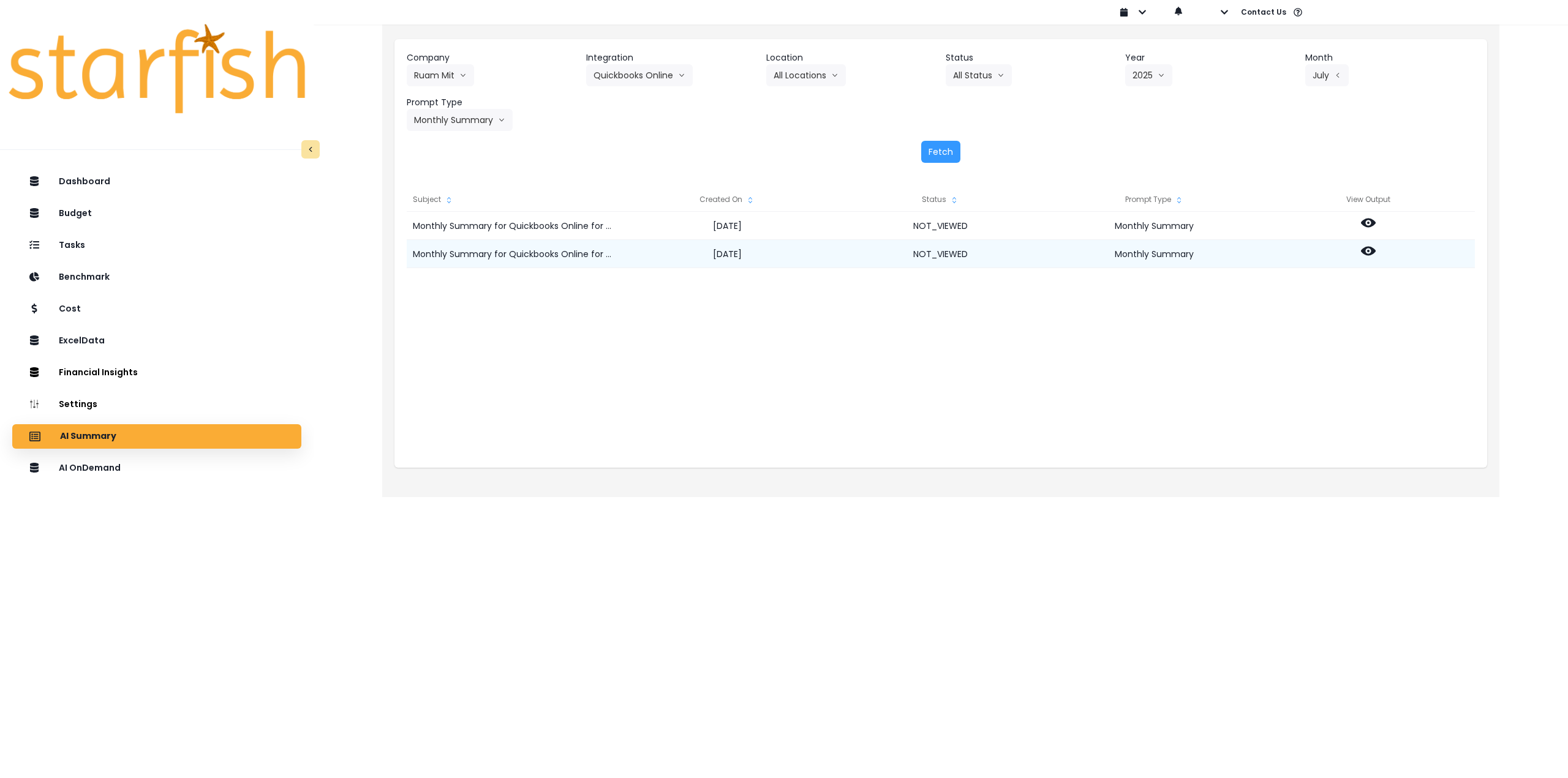
click at [1372, 248] on icon at bounding box center [1368, 252] width 14 height 9
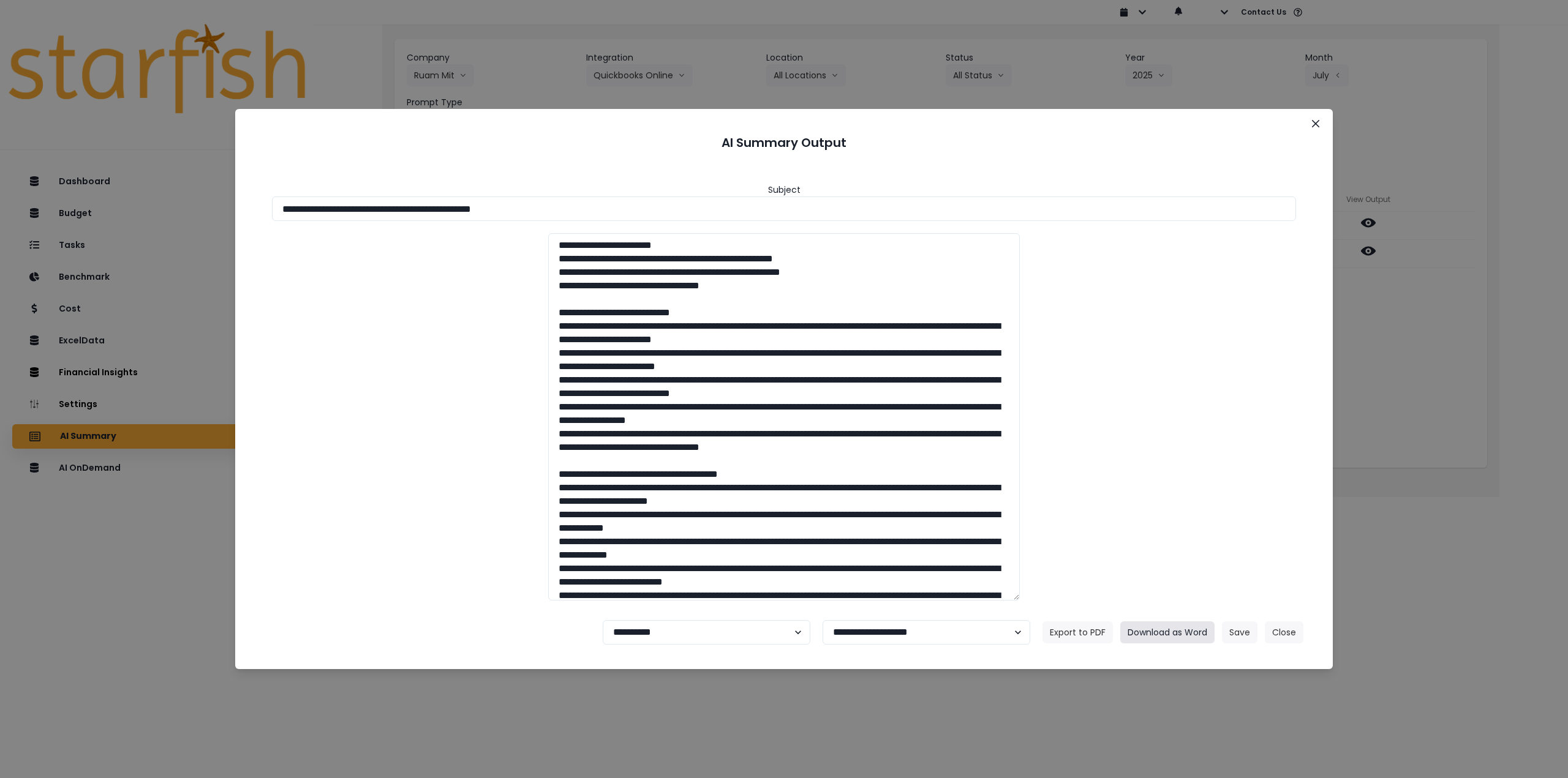
click at [1177, 636] on button "Download as Word" at bounding box center [1167, 632] width 94 height 22
